Goal: Task Accomplishment & Management: Complete application form

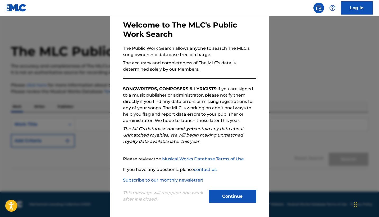
scroll to position [25, 0]
click at [235, 194] on button "Continue" at bounding box center [233, 196] width 48 height 13
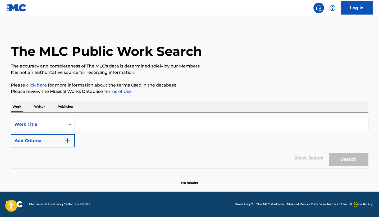
click at [96, 124] on input "Search Form" at bounding box center [222, 124] width 294 height 13
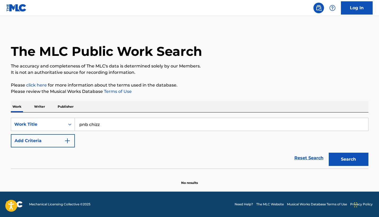
click at [341, 157] on button "Search" at bounding box center [349, 159] width 40 height 13
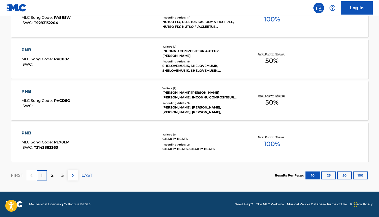
scroll to position [431, 0]
click at [54, 175] on div "2" at bounding box center [52, 175] width 10 height 10
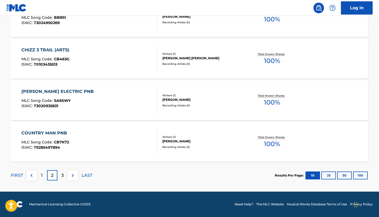
click at [61, 173] on p "3" at bounding box center [62, 175] width 2 height 6
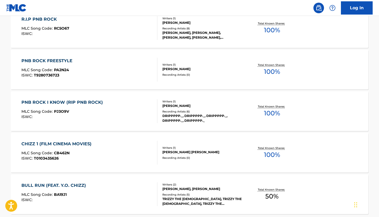
scroll to position [379, 0]
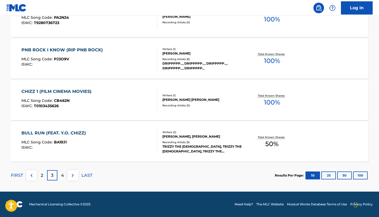
click at [63, 172] on p "4" at bounding box center [62, 175] width 3 height 6
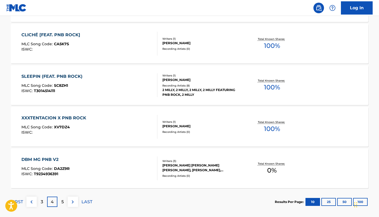
scroll to position [405, 0]
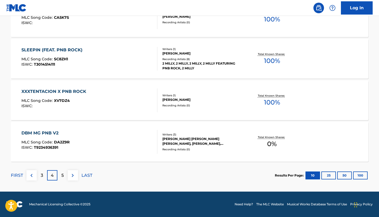
click at [61, 174] on p "5" at bounding box center [62, 175] width 2 height 6
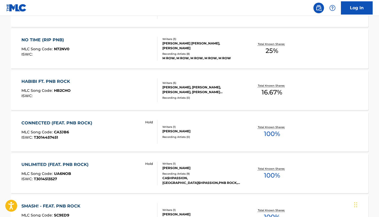
scroll to position [192, 0]
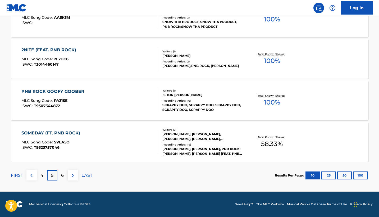
click at [65, 173] on div "6" at bounding box center [62, 175] width 10 height 10
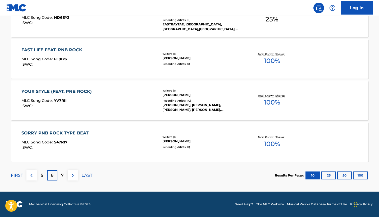
scroll to position [431, 0]
click at [62, 175] on p "7" at bounding box center [62, 175] width 3 height 6
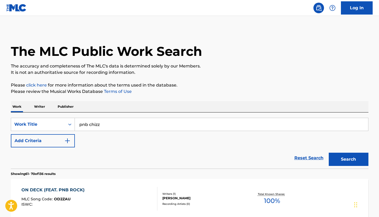
scroll to position [0, 0]
click at [140, 123] on input "pnb chizz" at bounding box center [222, 124] width 294 height 13
type input "pnb chizz weekend baby"
click at [349, 159] on button "Search" at bounding box center [349, 159] width 40 height 13
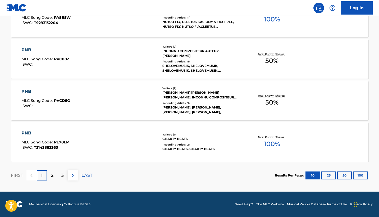
scroll to position [431, 0]
click at [60, 172] on div "3" at bounding box center [62, 175] width 10 height 10
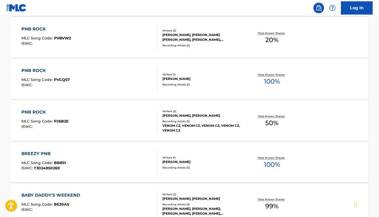
scroll to position [250, 0]
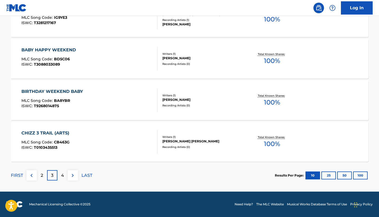
click at [62, 173] on p "4" at bounding box center [62, 175] width 3 height 6
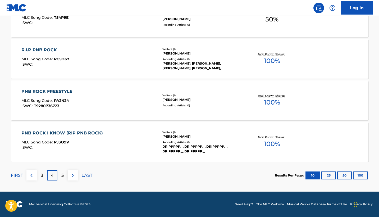
scroll to position [431, 0]
click at [70, 174] on img at bounding box center [73, 175] width 6 height 6
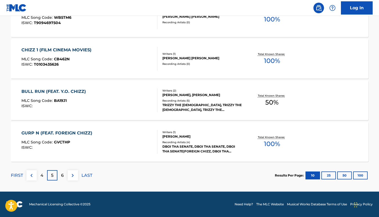
click at [65, 177] on div "6" at bounding box center [62, 175] width 10 height 10
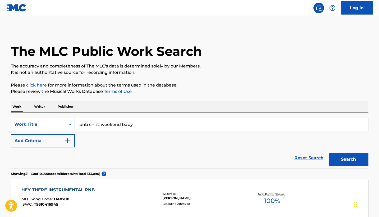
scroll to position [0, 0]
click at [364, 12] on link "Log In" at bounding box center [357, 7] width 32 height 13
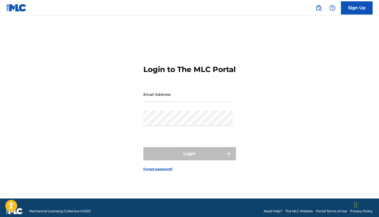
click at [321, 7] on img at bounding box center [319, 8] width 6 height 6
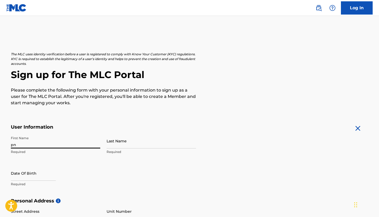
type input "p"
type input "charles"
type input "Charles"
type input "Williams"
type input "charliexbooking1@gmail.com"
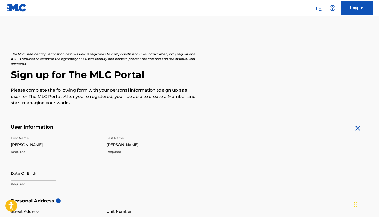
select select "7"
select select "2025"
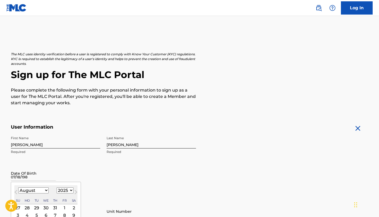
type input "07/18/1989"
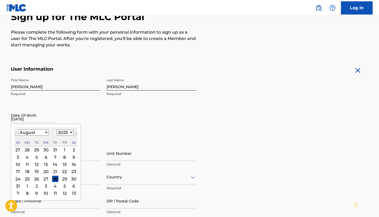
scroll to position [63, 0]
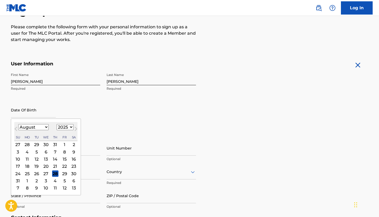
click at [141, 102] on div "First Name Charles Required Last Name Williams Required Date Of Birth Previous …" at bounding box center [103, 102] width 185 height 65
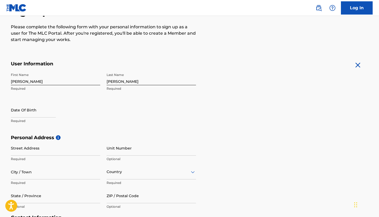
click at [52, 114] on input "text" at bounding box center [33, 109] width 45 height 15
select select "7"
select select "2025"
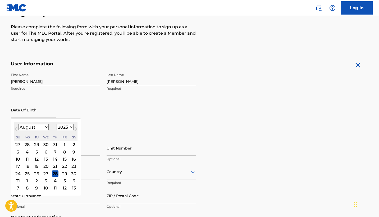
select select "6"
select select "1989"
click at [36, 164] on div "18" at bounding box center [36, 166] width 6 height 6
type input "July 18 1989"
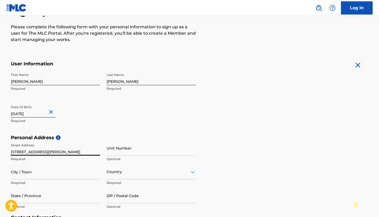
type input "69 east pastorius street"
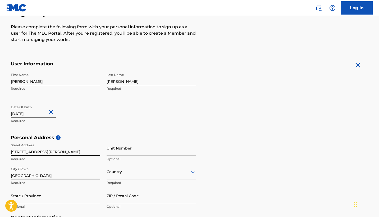
type input "philadelphia"
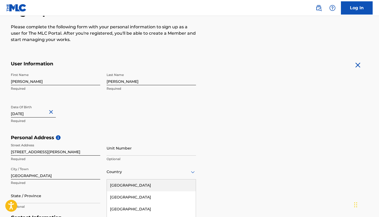
scroll to position [105, 0]
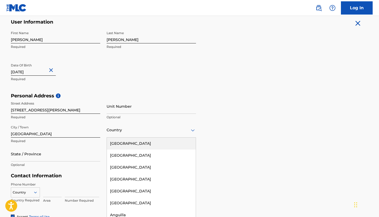
click at [135, 138] on div "United States, 1 of 223. 223 results available. Use Up and Down to choose optio…" at bounding box center [152, 130] width 90 height 15
click at [135, 146] on div "United States" at bounding box center [151, 144] width 89 height 12
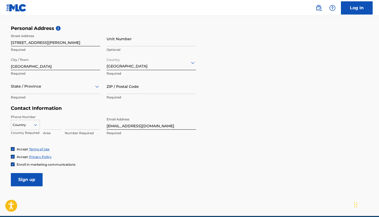
scroll to position [184, 0]
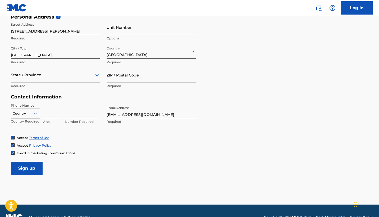
click at [52, 114] on input at bounding box center [52, 110] width 19 height 15
type input "267"
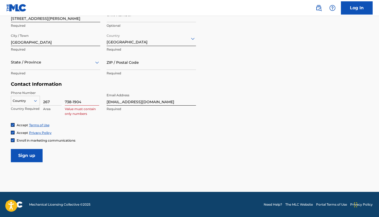
scroll to position [196, 0]
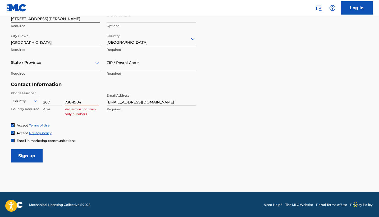
click at [21, 152] on input "Sign up" at bounding box center [27, 155] width 32 height 13
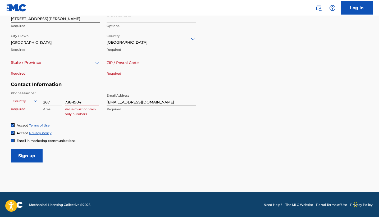
click at [74, 102] on input "738-1904" at bounding box center [82, 98] width 34 height 15
type input "7381904"
click at [24, 101] on div at bounding box center [25, 101] width 29 height 6
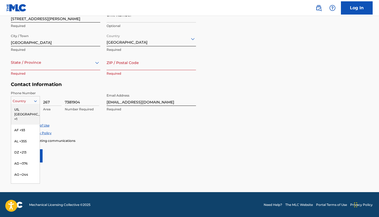
click at [24, 109] on div "US, CA +1" at bounding box center [25, 114] width 29 height 21
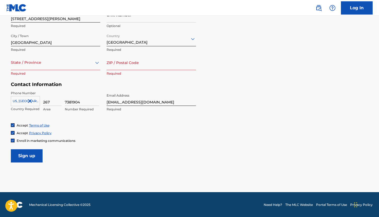
click at [22, 156] on input "Sign up" at bounding box center [27, 155] width 32 height 13
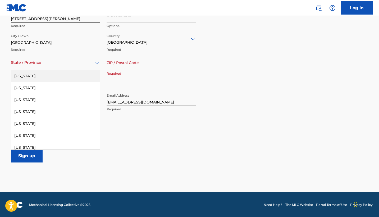
click at [41, 64] on div at bounding box center [56, 62] width 90 height 7
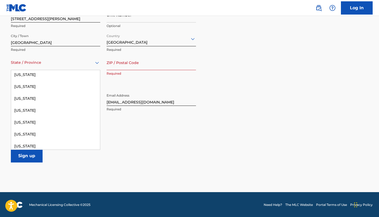
scroll to position [431, 0]
click at [27, 131] on div "Pennsylvania" at bounding box center [55, 134] width 89 height 12
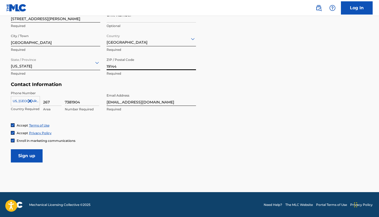
type input "19144"
click at [38, 157] on input "Sign up" at bounding box center [27, 155] width 32 height 13
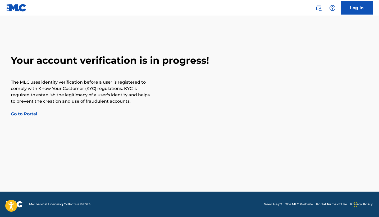
click at [26, 114] on link "Go to Portal" at bounding box center [24, 113] width 26 height 5
